Goal: Information Seeking & Learning: Learn about a topic

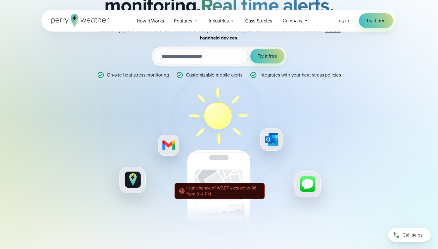
scroll to position [93, 0]
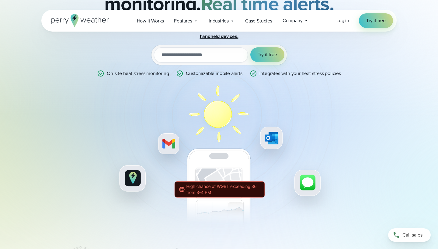
click at [211, 60] on input "email" at bounding box center [201, 54] width 94 height 15
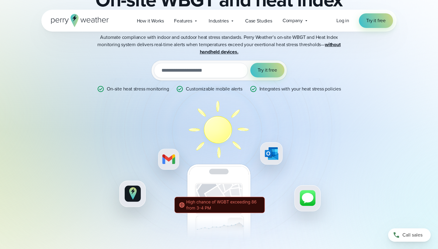
click at [210, 62] on div "Try it out with a free two-week trial. Start today. utm_campaign utm_content ut…" at bounding box center [218, 70] width 135 height 20
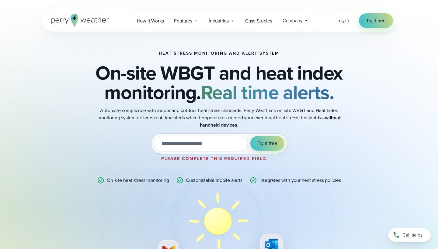
scroll to position [0, 0]
click at [187, 21] on span "Features" at bounding box center [183, 20] width 18 height 7
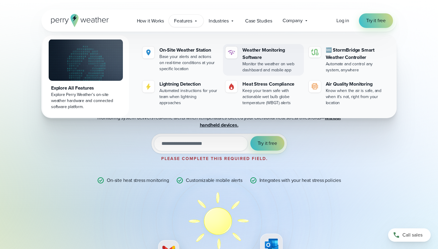
drag, startPoint x: 194, startPoint y: 34, endPoint x: 246, endPoint y: 60, distance: 58.7
click at [246, 60] on div "Explore All Features Explore Perry Weather's on-site weather hardware and conne…" at bounding box center [218, 76] width 355 height 84
click at [247, 59] on div "Weather Monitoring Software" at bounding box center [271, 54] width 59 height 15
drag, startPoint x: 91, startPoint y: 200, endPoint x: 101, endPoint y: 183, distance: 19.9
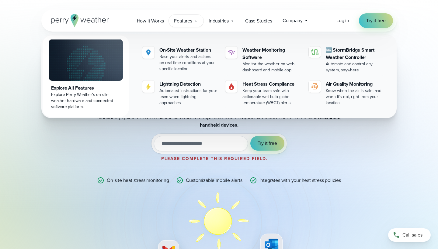
click at [91, 200] on div "Heat Stress Monitoring and Alert System On-site WBGT and heat index monitoring.…" at bounding box center [219, 191] width 294 height 281
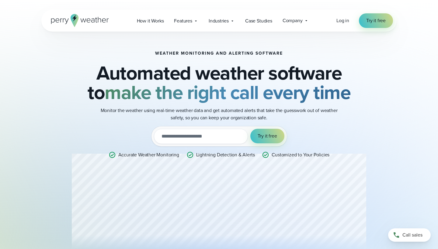
click at [148, 13] on div "Open Menu Log in Try it free How it Works" at bounding box center [218, 21] width 355 height 22
